Goal: Task Accomplishment & Management: Use online tool/utility

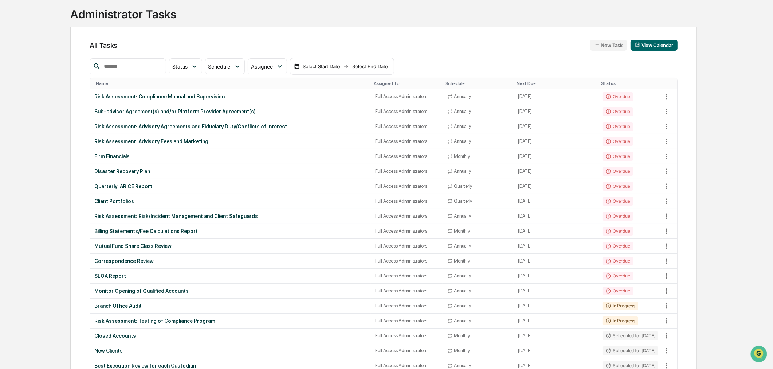
click at [91, 11] on div "Administrator Tasks" at bounding box center [123, 11] width 106 height 19
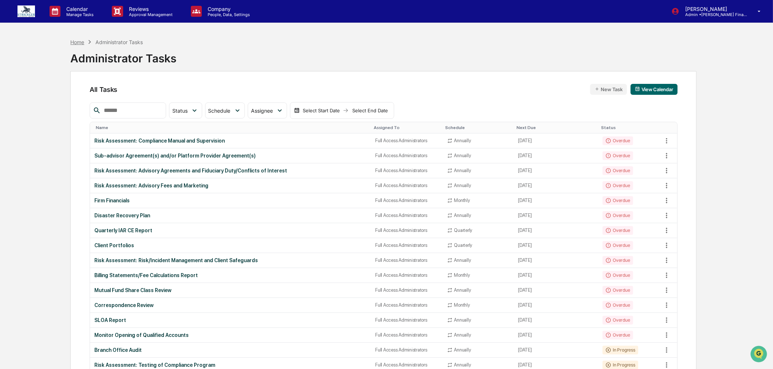
click at [83, 39] on div "Home" at bounding box center [77, 42] width 14 height 6
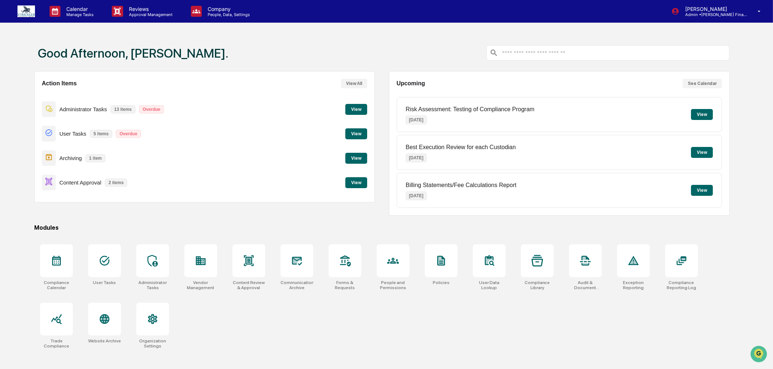
click at [345, 183] on button "View" at bounding box center [356, 182] width 22 height 11
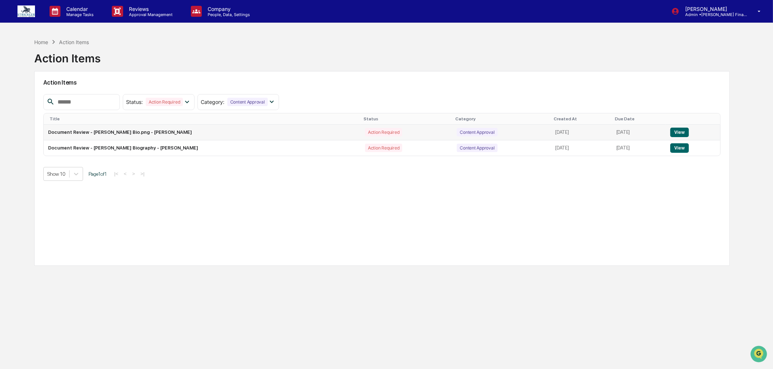
click at [680, 133] on button "View" at bounding box center [679, 132] width 19 height 9
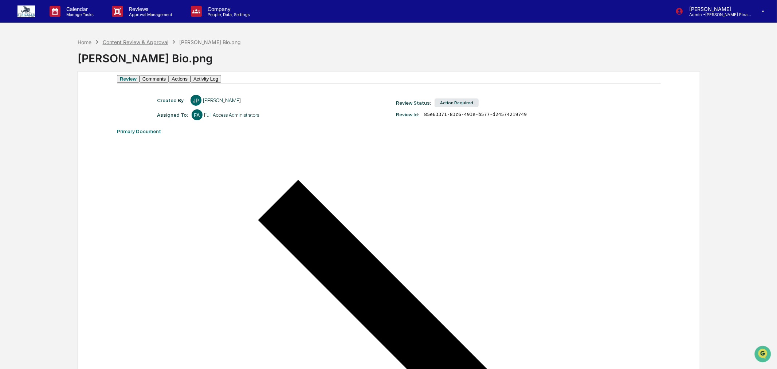
click at [136, 42] on div "Content Review & Approval" at bounding box center [136, 42] width 66 height 6
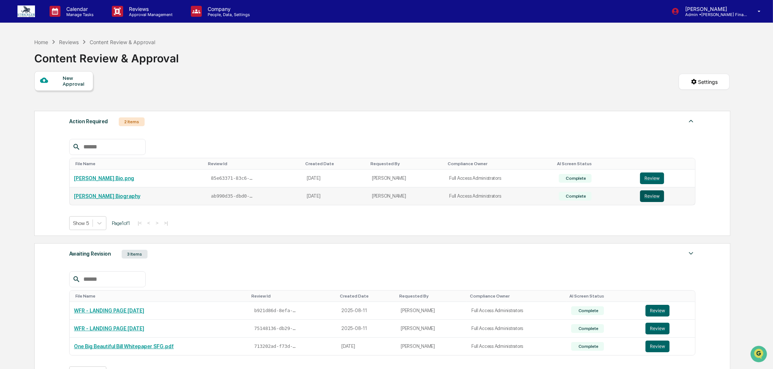
click at [644, 201] on button "Review" at bounding box center [652, 196] width 24 height 12
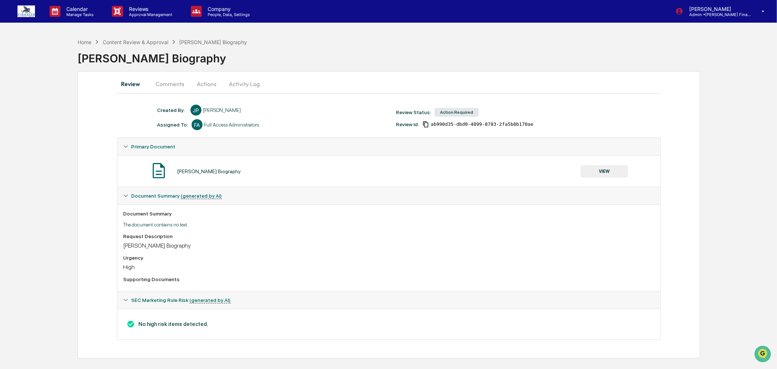
click at [208, 82] on button "Actions" at bounding box center [206, 83] width 33 height 17
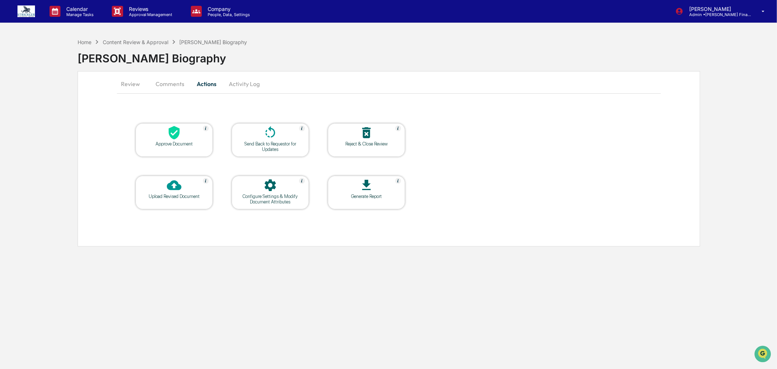
click at [264, 130] on icon at bounding box center [270, 132] width 15 height 15
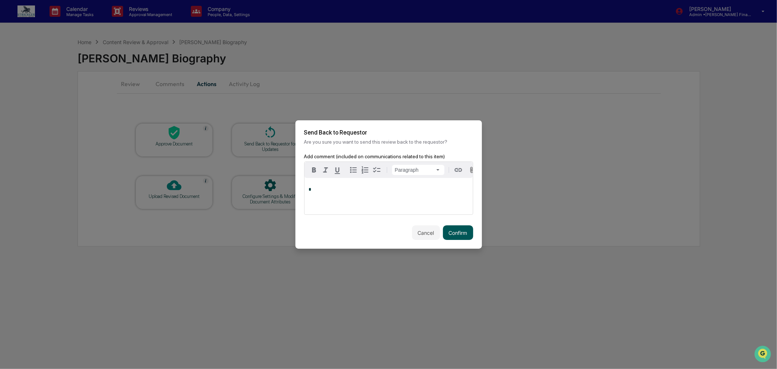
click at [464, 235] on button "Confirm" at bounding box center [458, 232] width 30 height 15
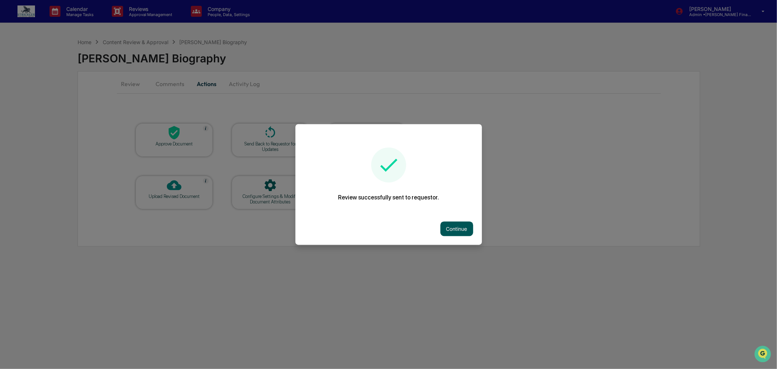
click at [455, 229] on button "Continue" at bounding box center [456, 229] width 33 height 15
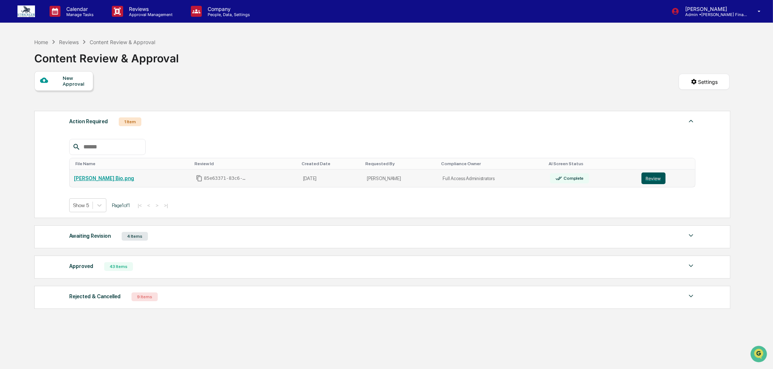
click at [651, 179] on button "Review" at bounding box center [654, 178] width 24 height 12
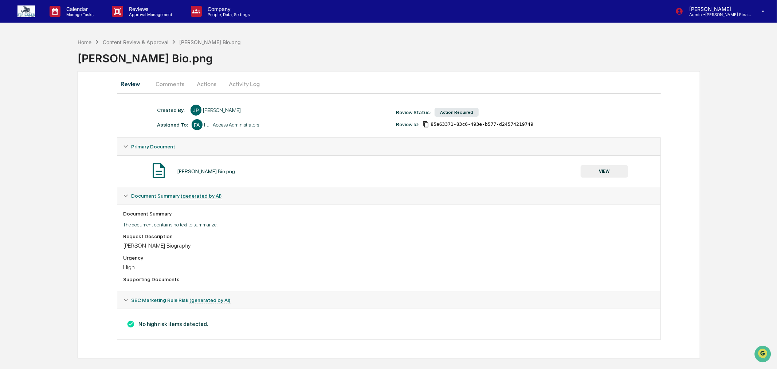
click at [205, 79] on button "Actions" at bounding box center [206, 83] width 33 height 17
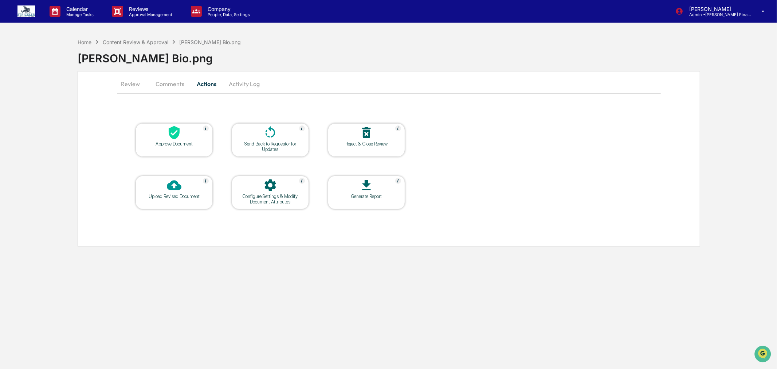
click at [283, 147] on div "Send Back to Requestor for Updates" at bounding box center [271, 146] width 66 height 11
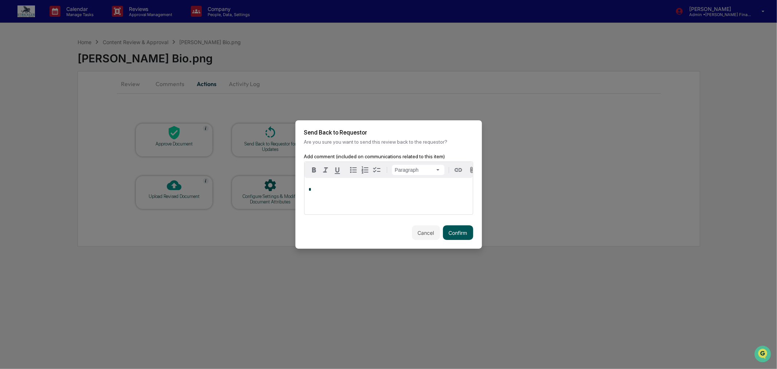
click at [457, 239] on button "Confirm" at bounding box center [458, 232] width 30 height 15
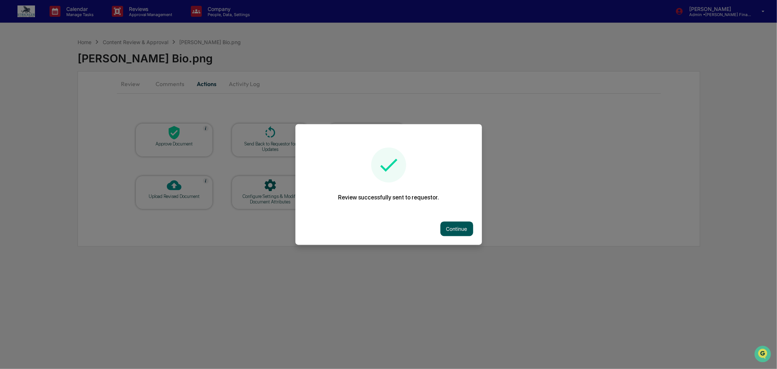
click at [457, 228] on button "Continue" at bounding box center [456, 229] width 33 height 15
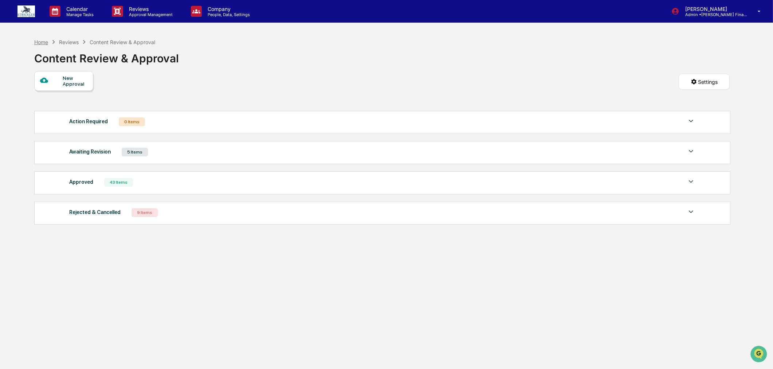
click at [41, 39] on div "Home" at bounding box center [41, 42] width 14 height 6
